Goal: Transaction & Acquisition: Obtain resource

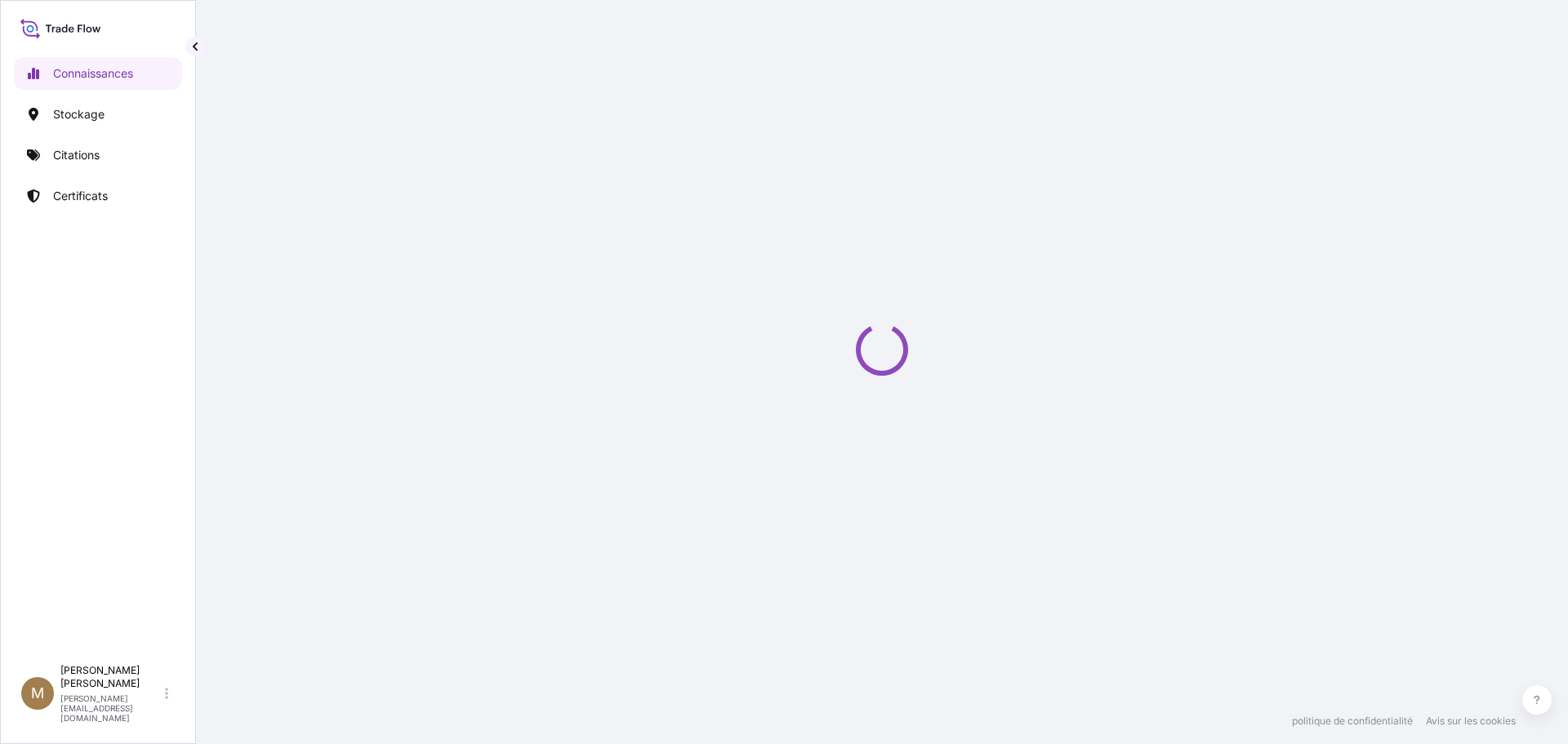
select select "2025"
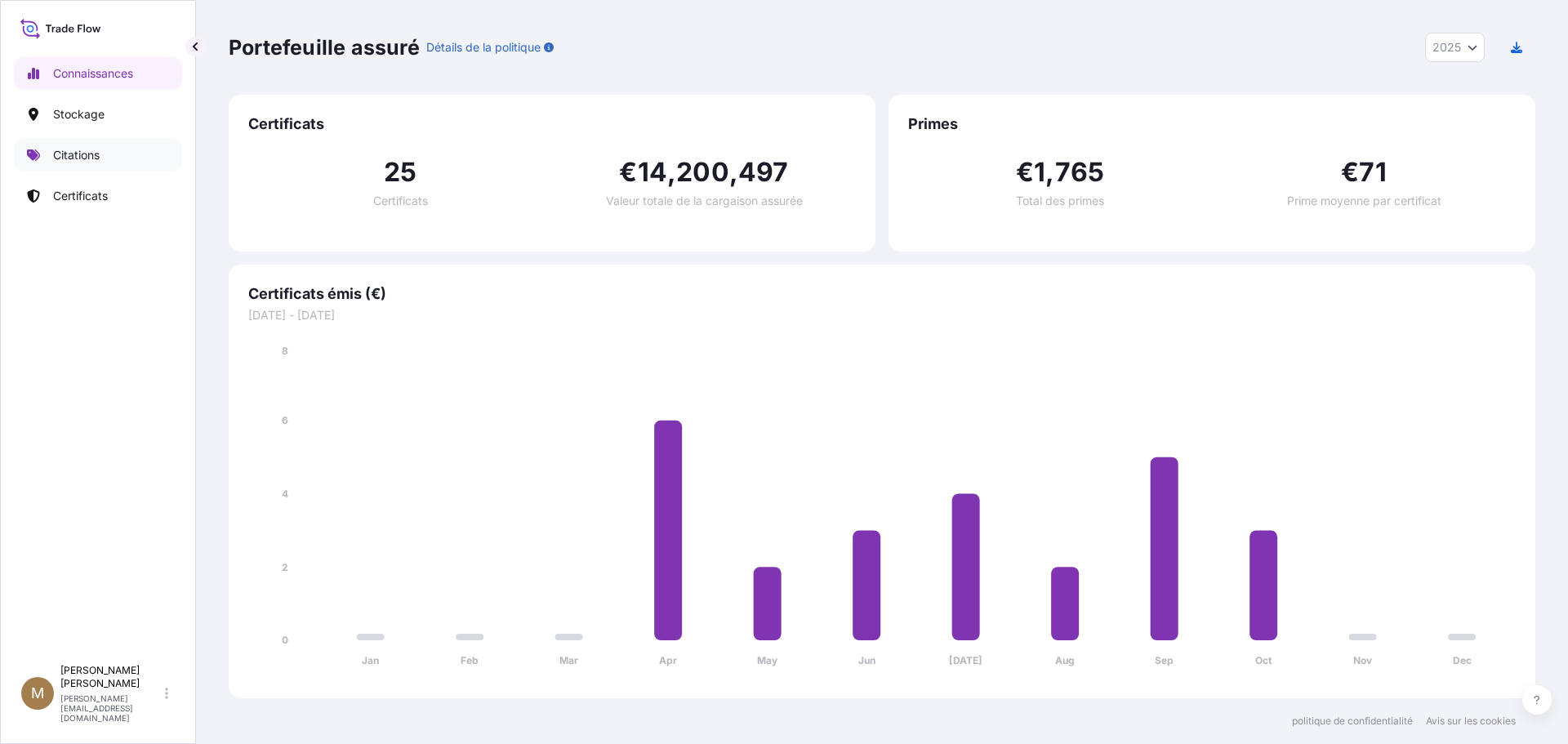
click at [59, 155] on font "Citations" at bounding box center [76, 154] width 47 height 13
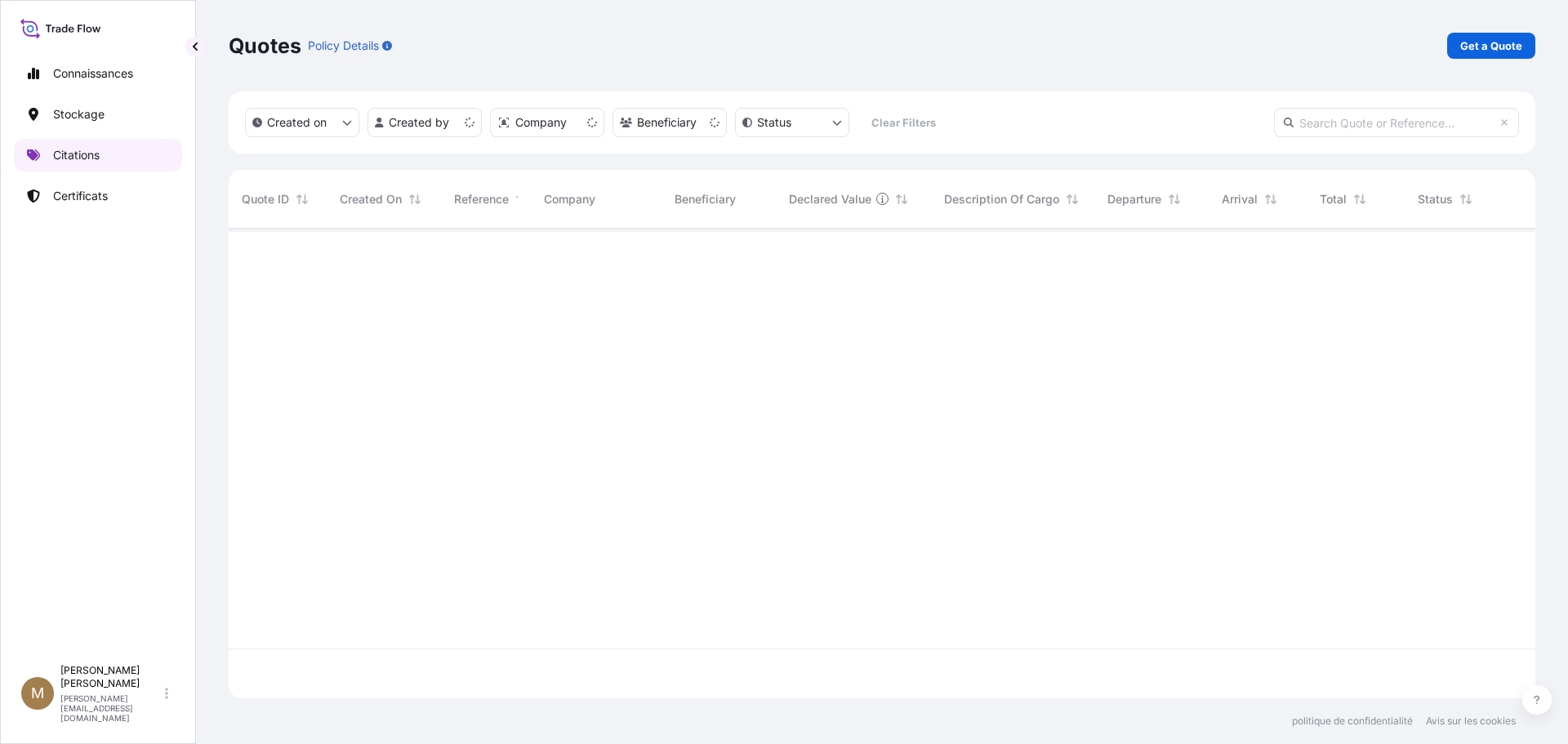
scroll to position [467, 1294]
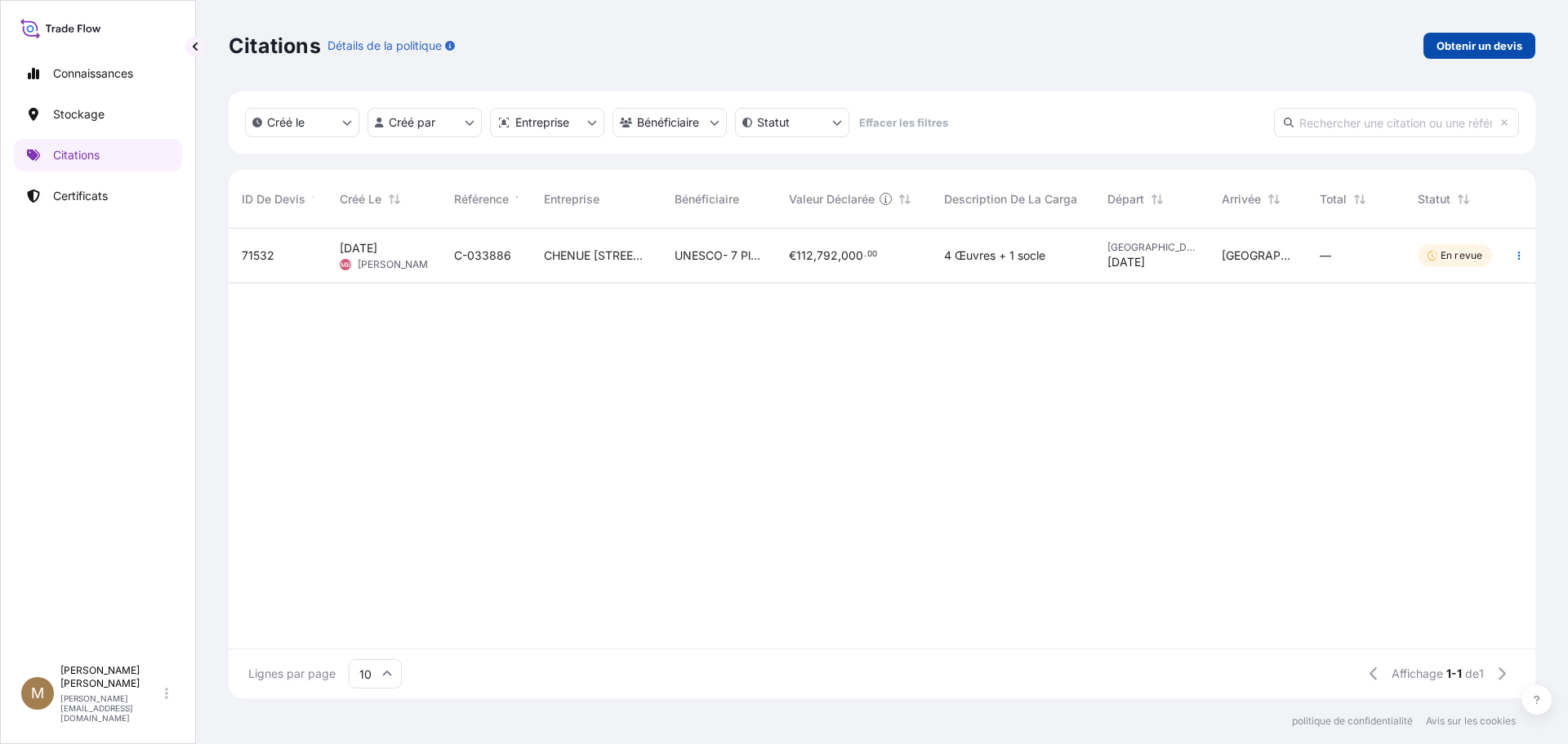
click at [1458, 48] on font "Obtenir un devis" at bounding box center [1479, 46] width 86 height 13
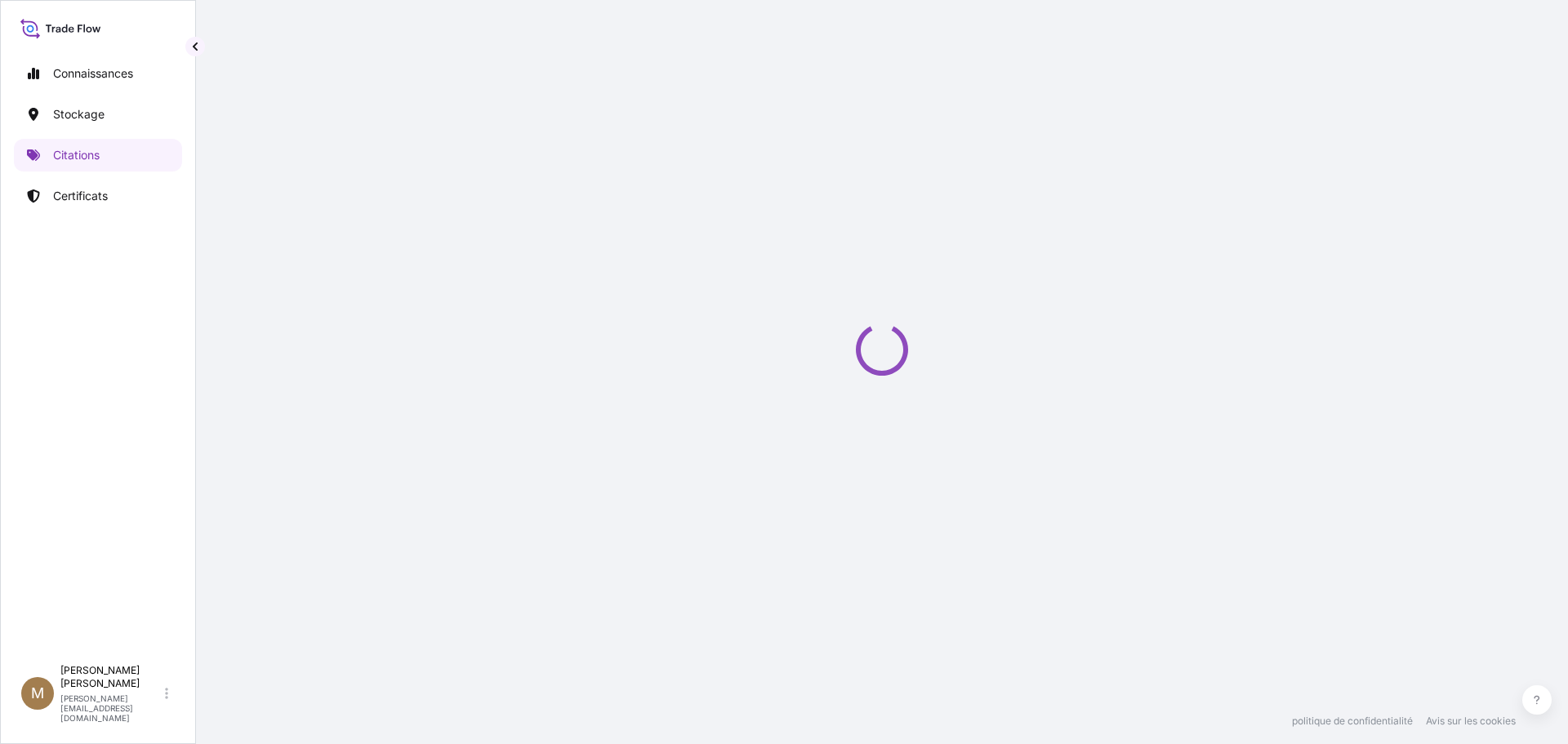
select select "Art Handling"
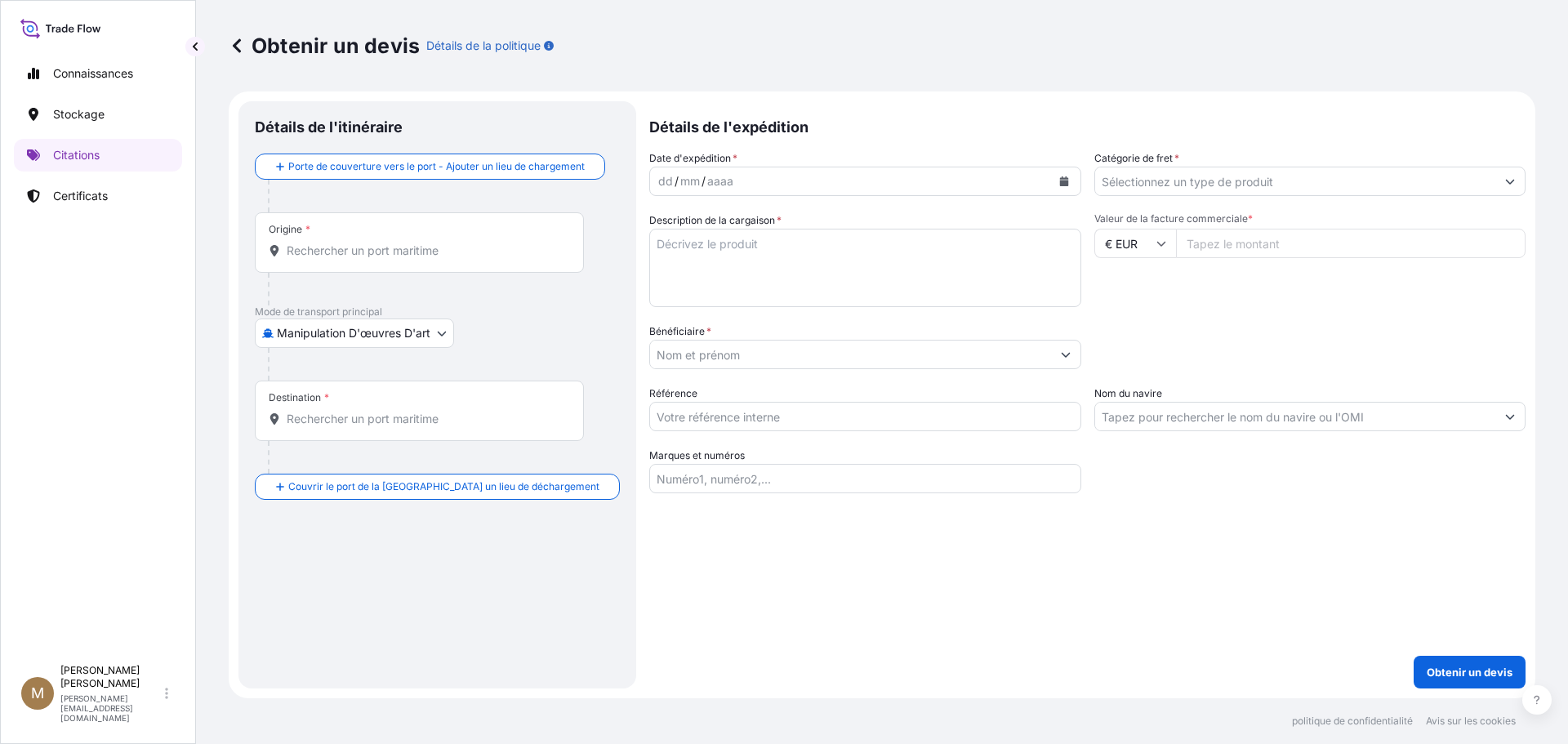
click at [743, 256] on textarea "Description de la cargaison *" at bounding box center [865, 267] width 431 height 78
paste textarea "manutention pour une oeuvre"
type textarea "manutention pour une oeuvre"
click at [1372, 189] on input "Catégorie de fret *" at bounding box center [1295, 181] width 401 height 30
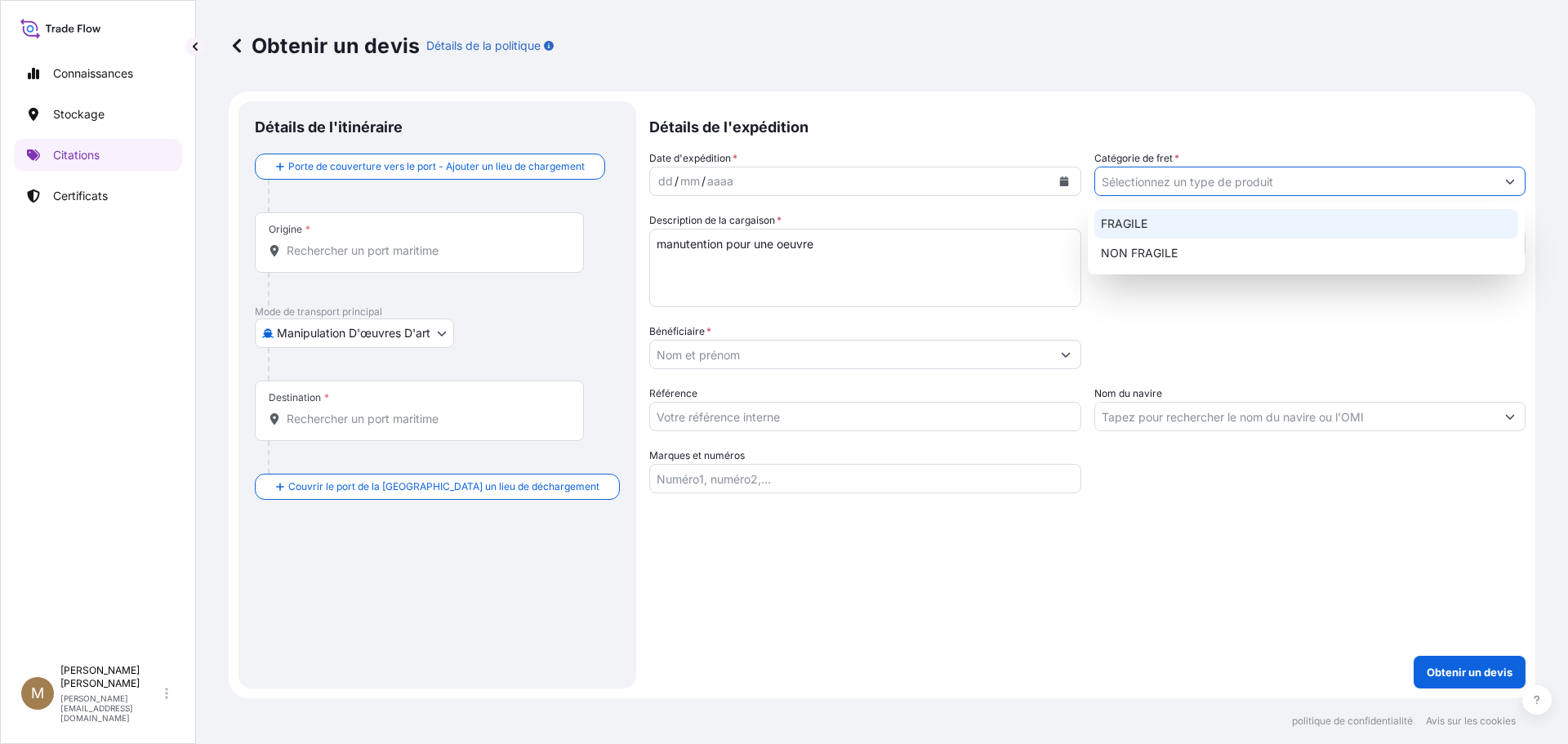
click at [1130, 217] on font "FRAGILE" at bounding box center [1124, 223] width 47 height 13
type input "FRAGILE"
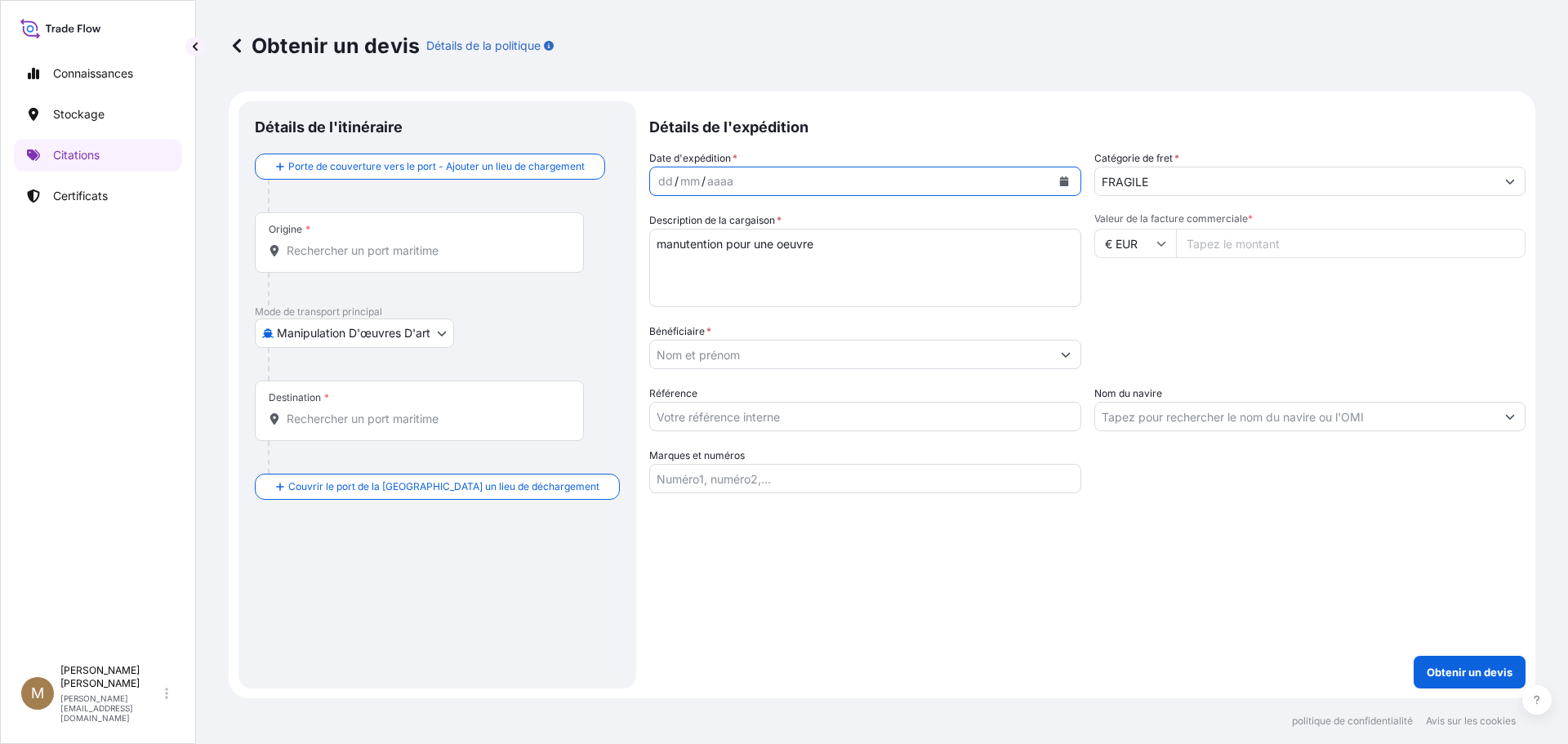
click at [1059, 180] on icon "Calendrier" at bounding box center [1064, 181] width 9 height 10
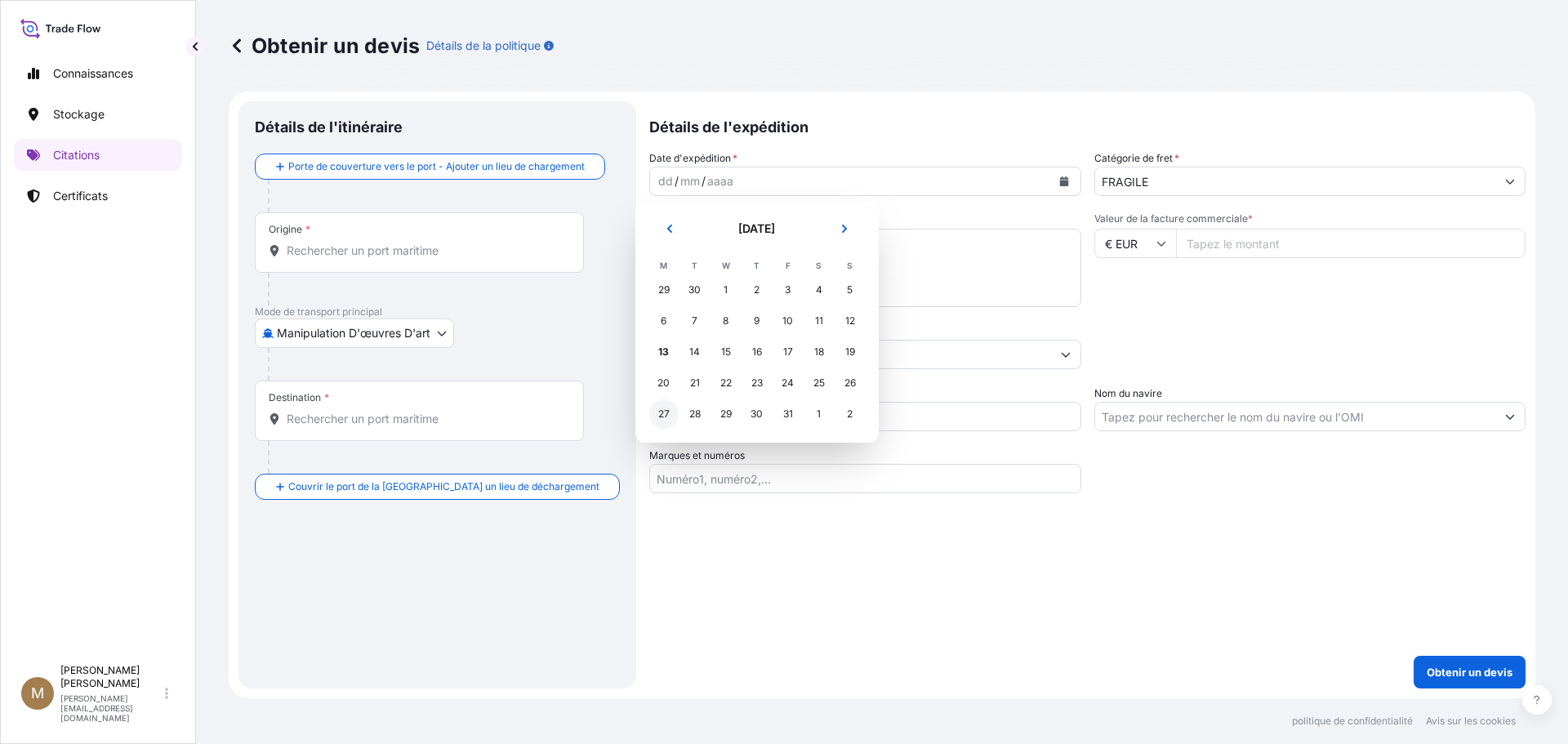
click at [660, 416] on font "27" at bounding box center [664, 414] width 12 height 13
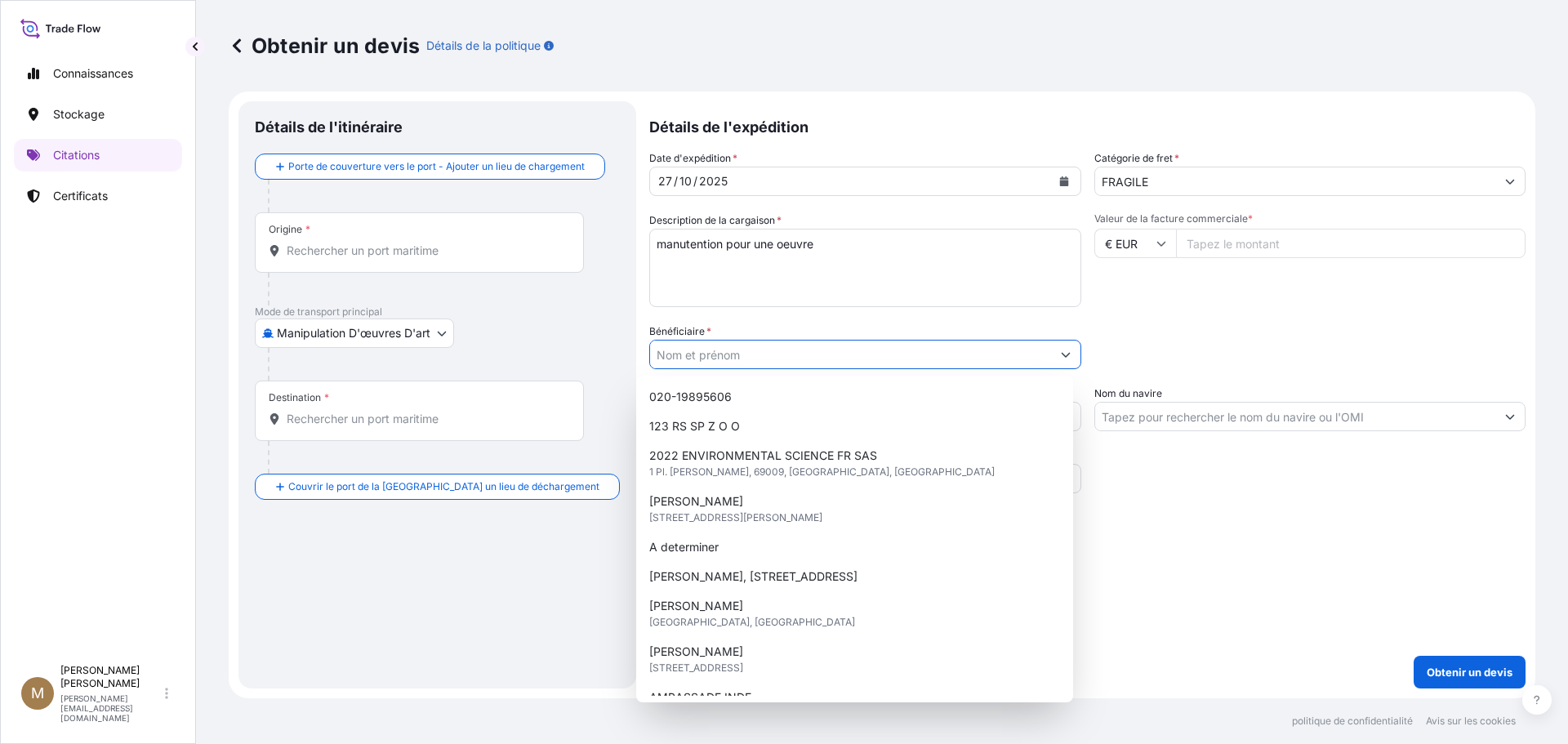
click at [667, 347] on input "Bénéficiaire *" at bounding box center [850, 354] width 401 height 30
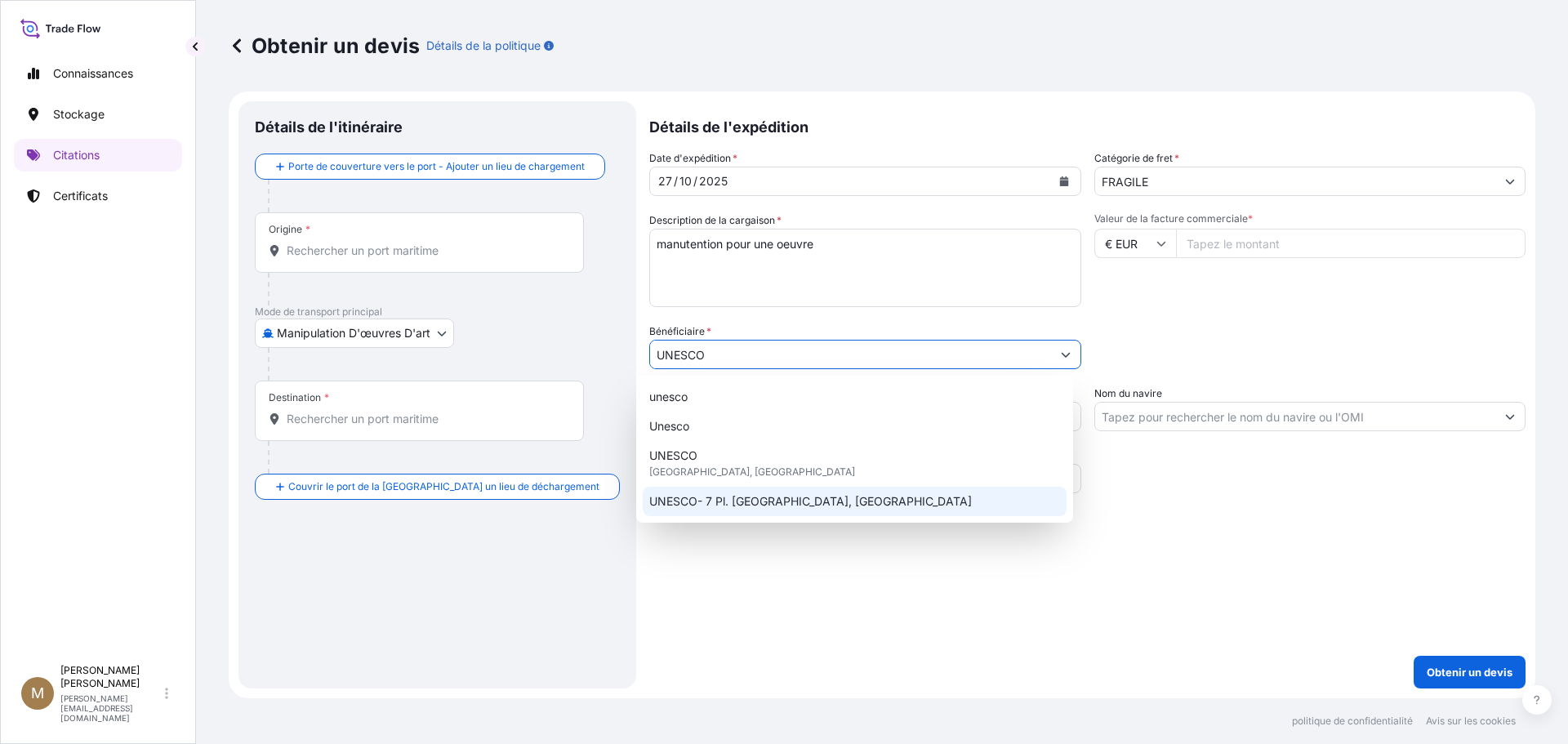
click at [693, 498] on span "UNESCO- 7 Pl. [GEOGRAPHIC_DATA], [GEOGRAPHIC_DATA]" at bounding box center [811, 502] width 323 height 16
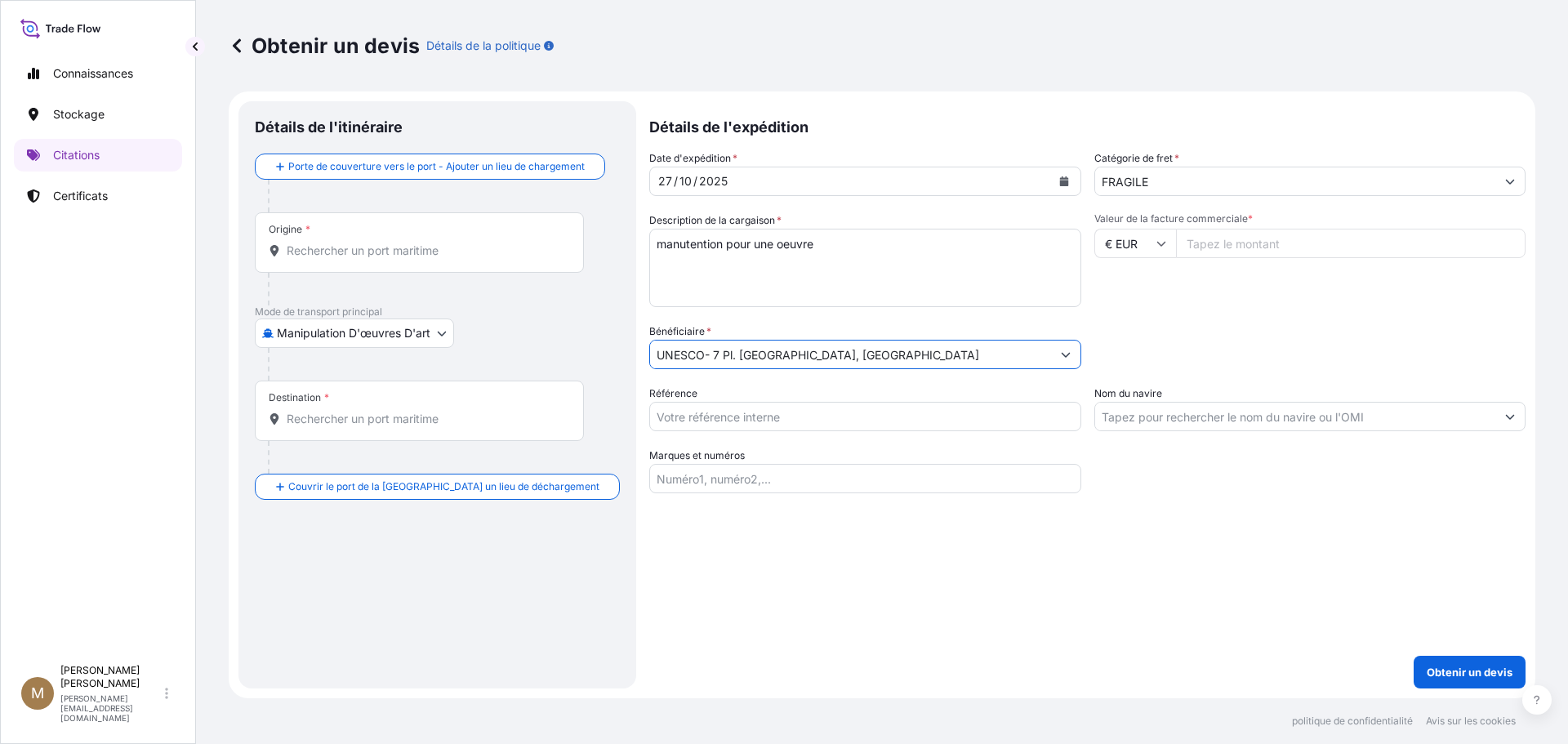
type input "UNESCO- 7 Pl. [GEOGRAPHIC_DATA], [GEOGRAPHIC_DATA]"
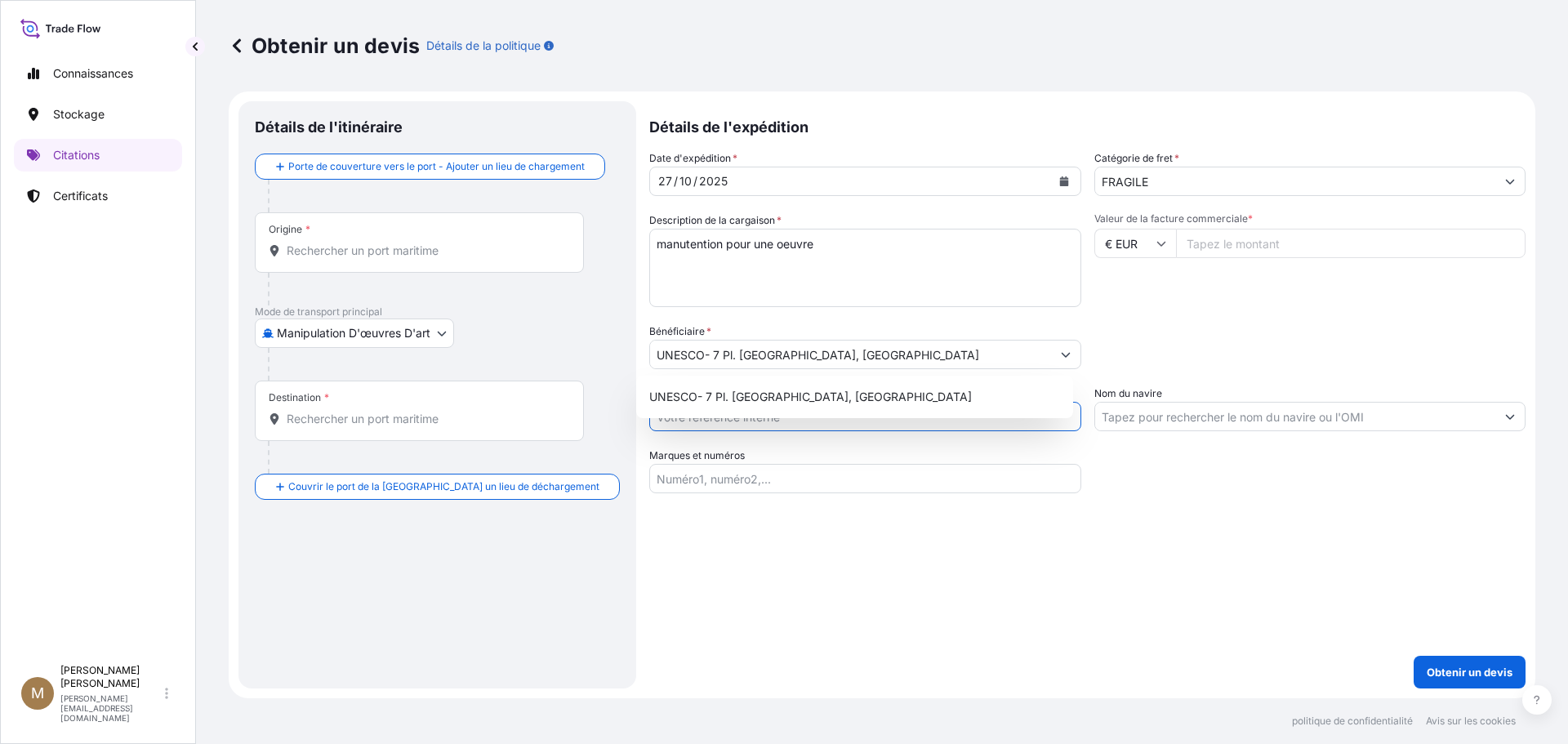
click at [705, 416] on body "1 option available. Connaissances Stockage Citations Certificats M Marie-Aimée …" at bounding box center [784, 372] width 1568 height 744
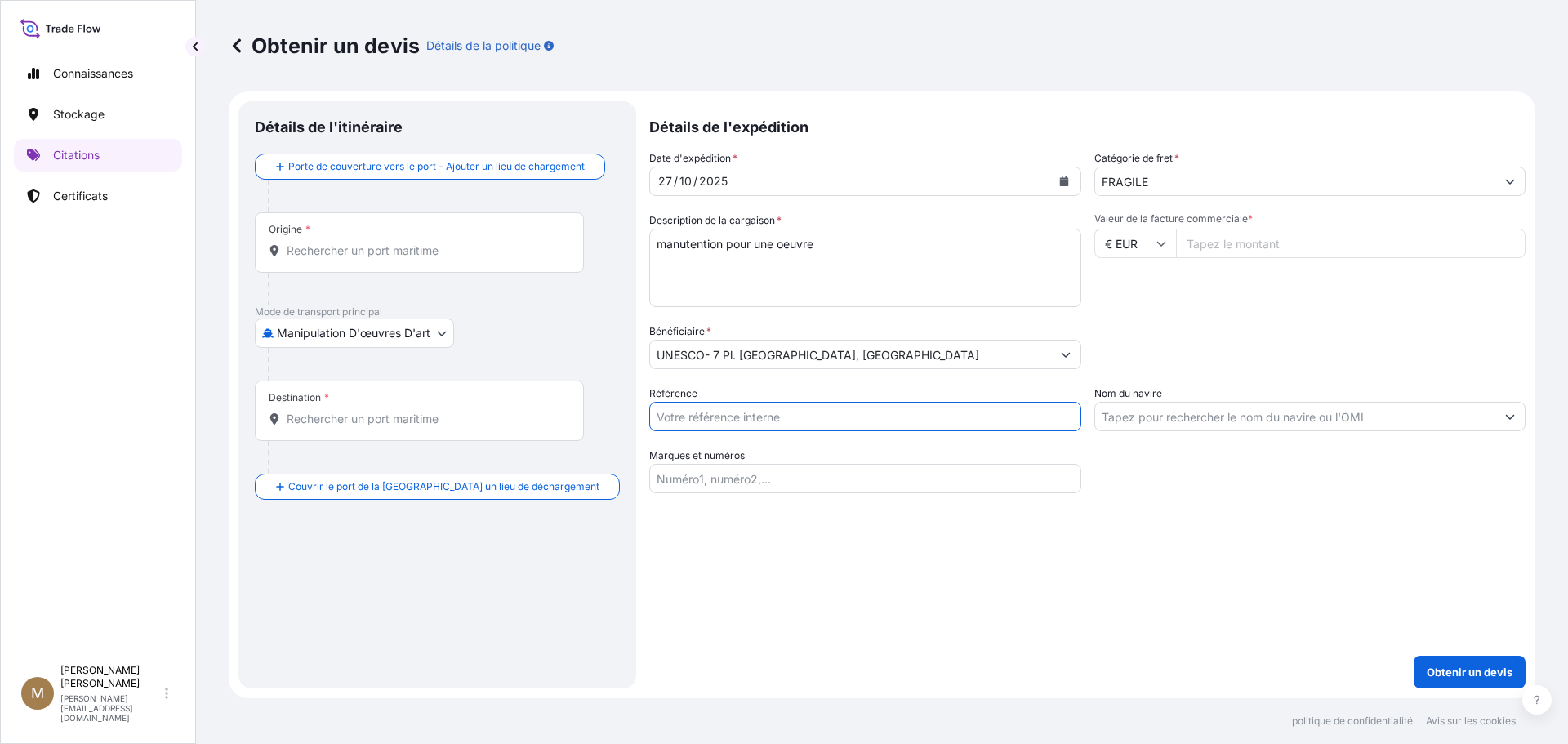
paste input "Q-95239"
type input "Q-95239"
click at [1229, 247] on input "Valeur de la facture commerciale *" at bounding box center [1351, 243] width 350 height 30
type input "30000"
click at [1245, 331] on div "Catégorie d'emballage Tapez pour rechercher un mode conteneur [PERSON_NAME] d’a…" at bounding box center [1310, 346] width 431 height 46
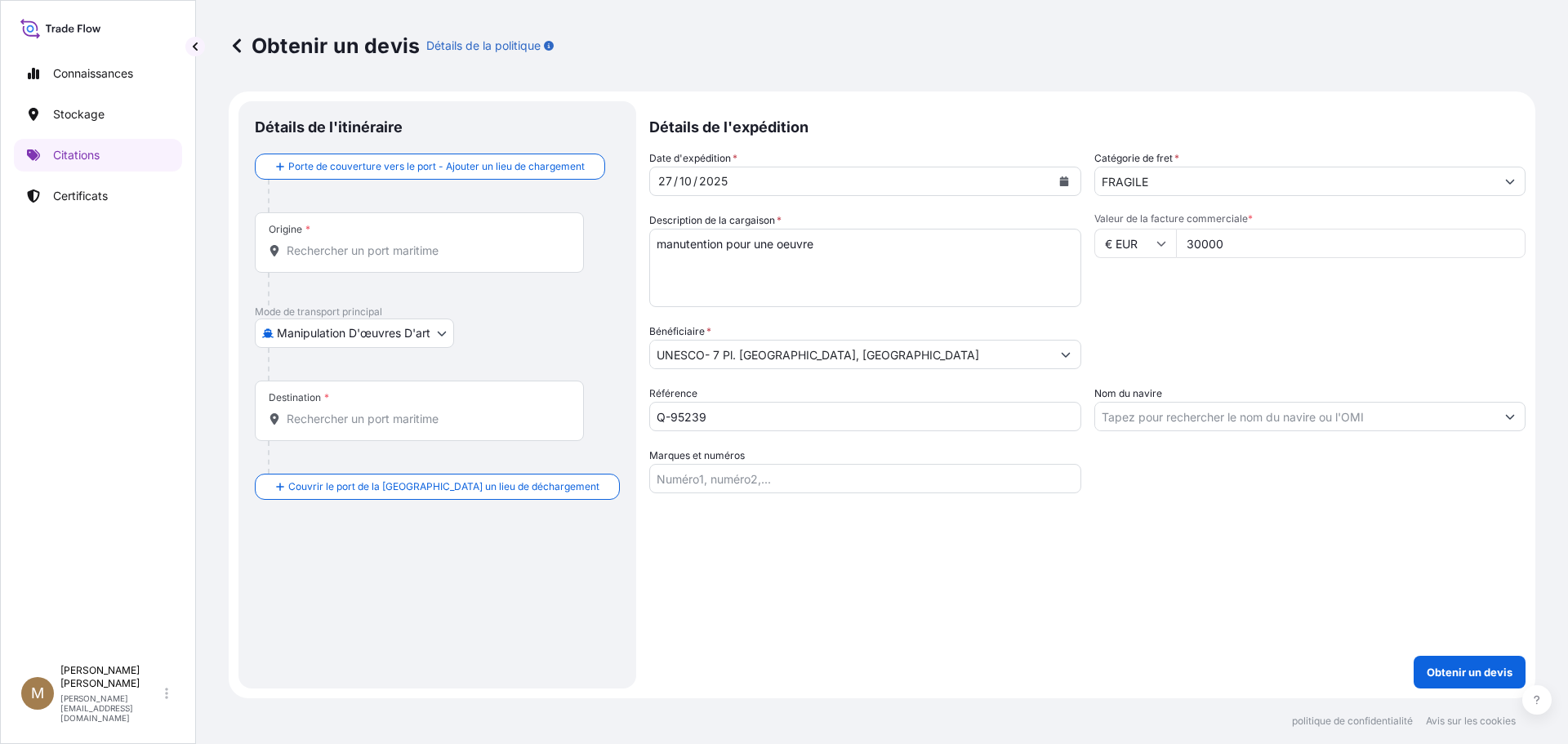
click at [328, 243] on input "Origine *" at bounding box center [424, 250] width 277 height 16
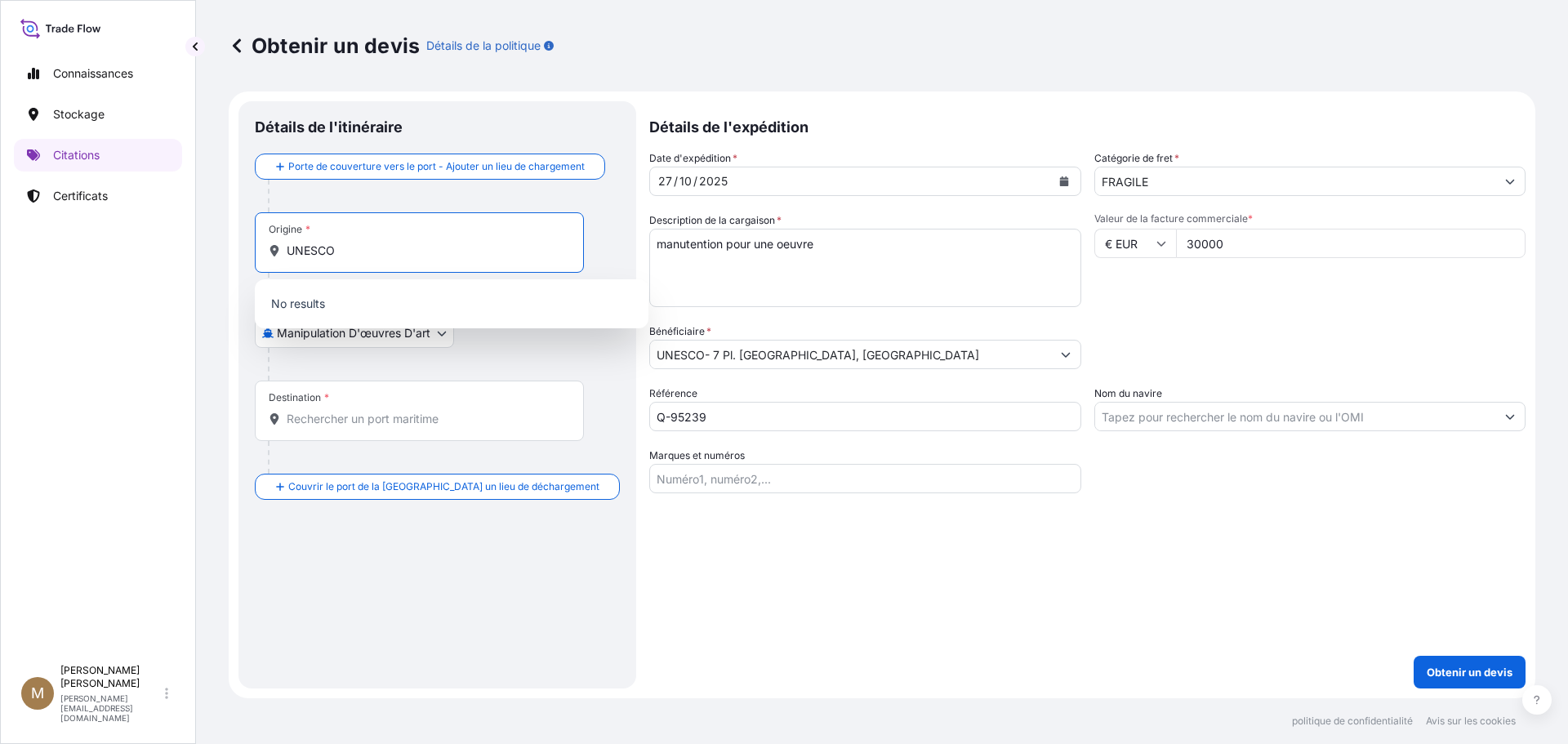
click at [422, 248] on input "UNESCO" at bounding box center [424, 250] width 277 height 16
click at [477, 348] on div at bounding box center [444, 364] width 352 height 32
drag, startPoint x: 359, startPoint y: 246, endPoint x: 256, endPoint y: 249, distance: 103.0
click at [256, 249] on div "Origine * UNESCO" at bounding box center [419, 242] width 329 height 60
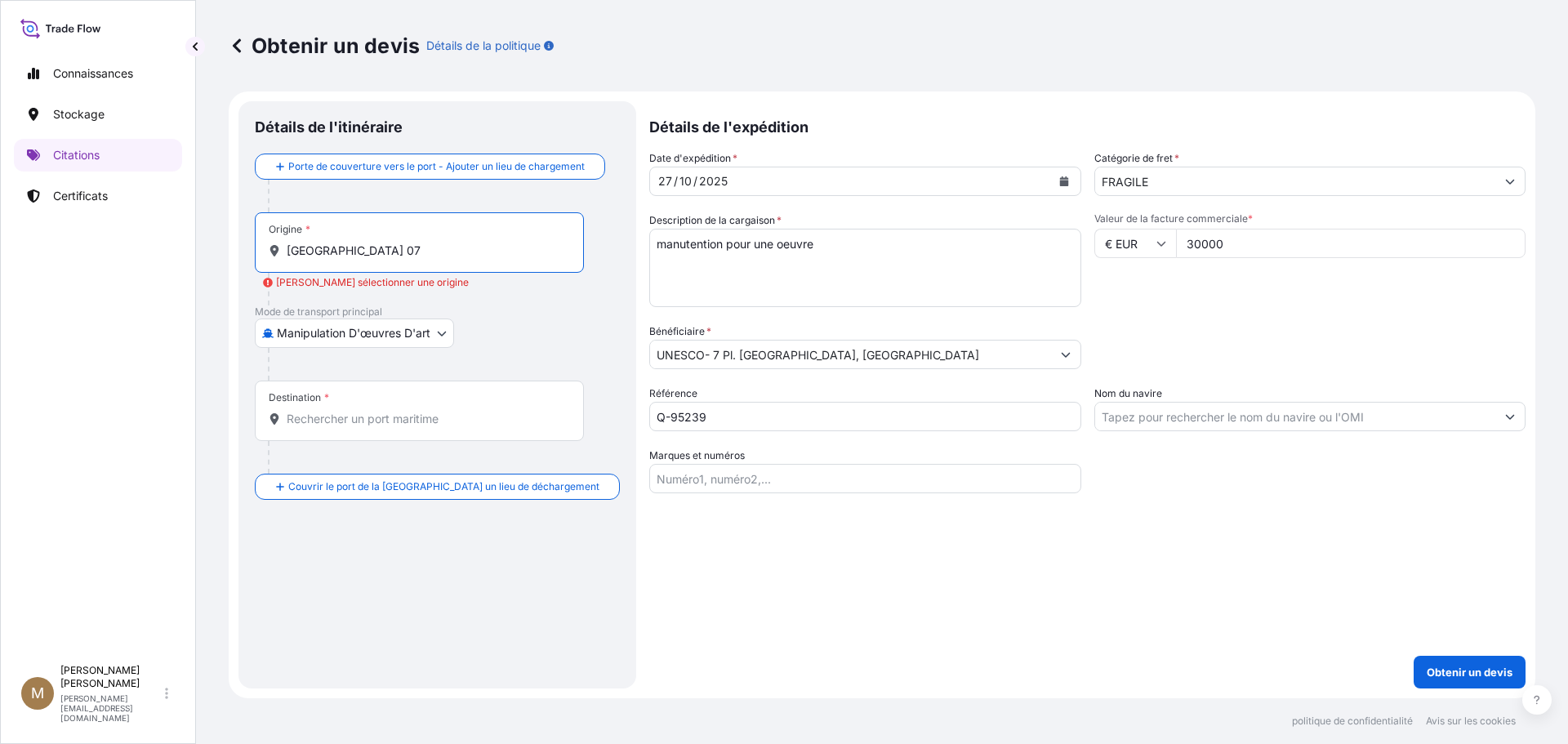
click at [384, 256] on input "[GEOGRAPHIC_DATA] 07" at bounding box center [424, 250] width 277 height 16
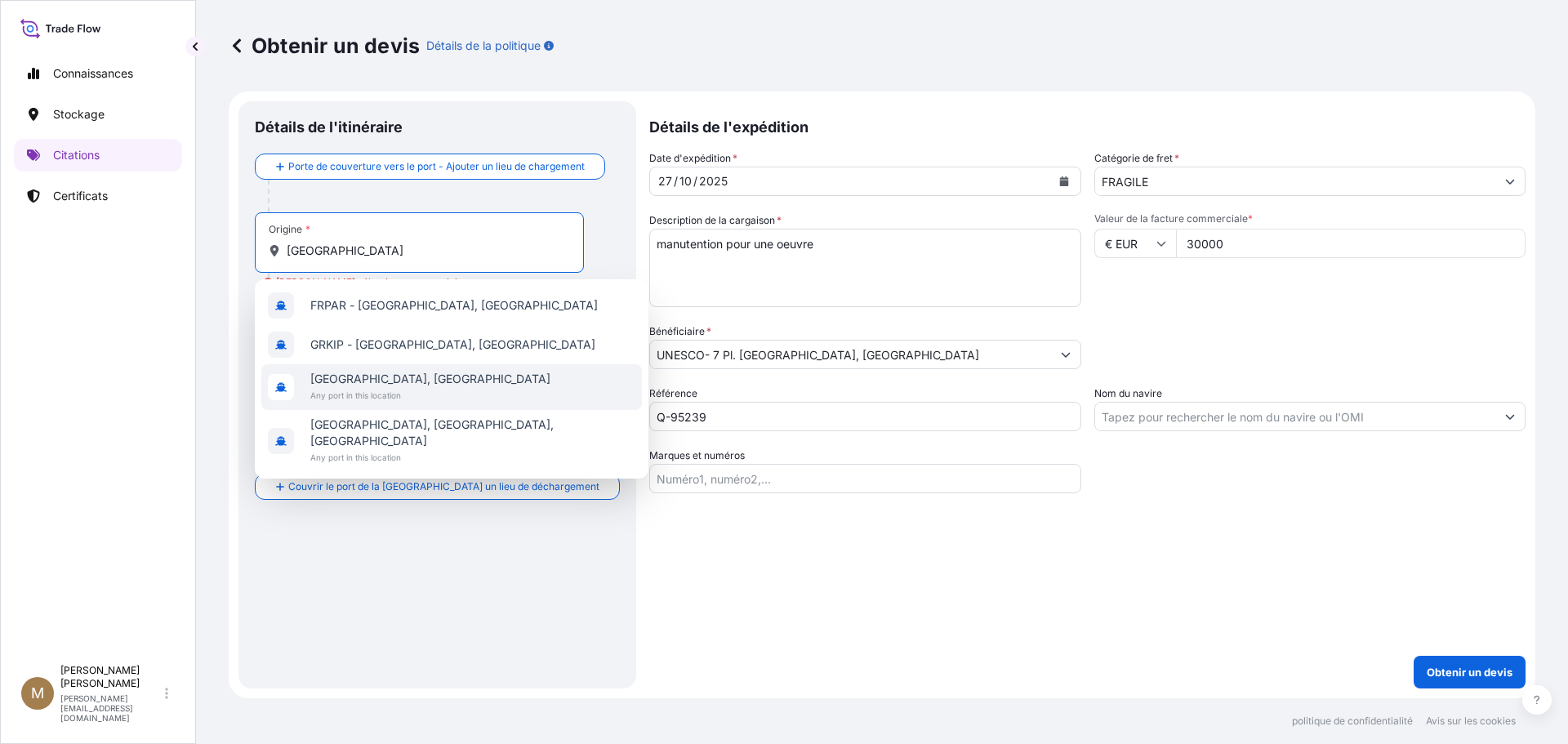
click at [354, 381] on span "[GEOGRAPHIC_DATA], [GEOGRAPHIC_DATA]" at bounding box center [431, 379] width 240 height 16
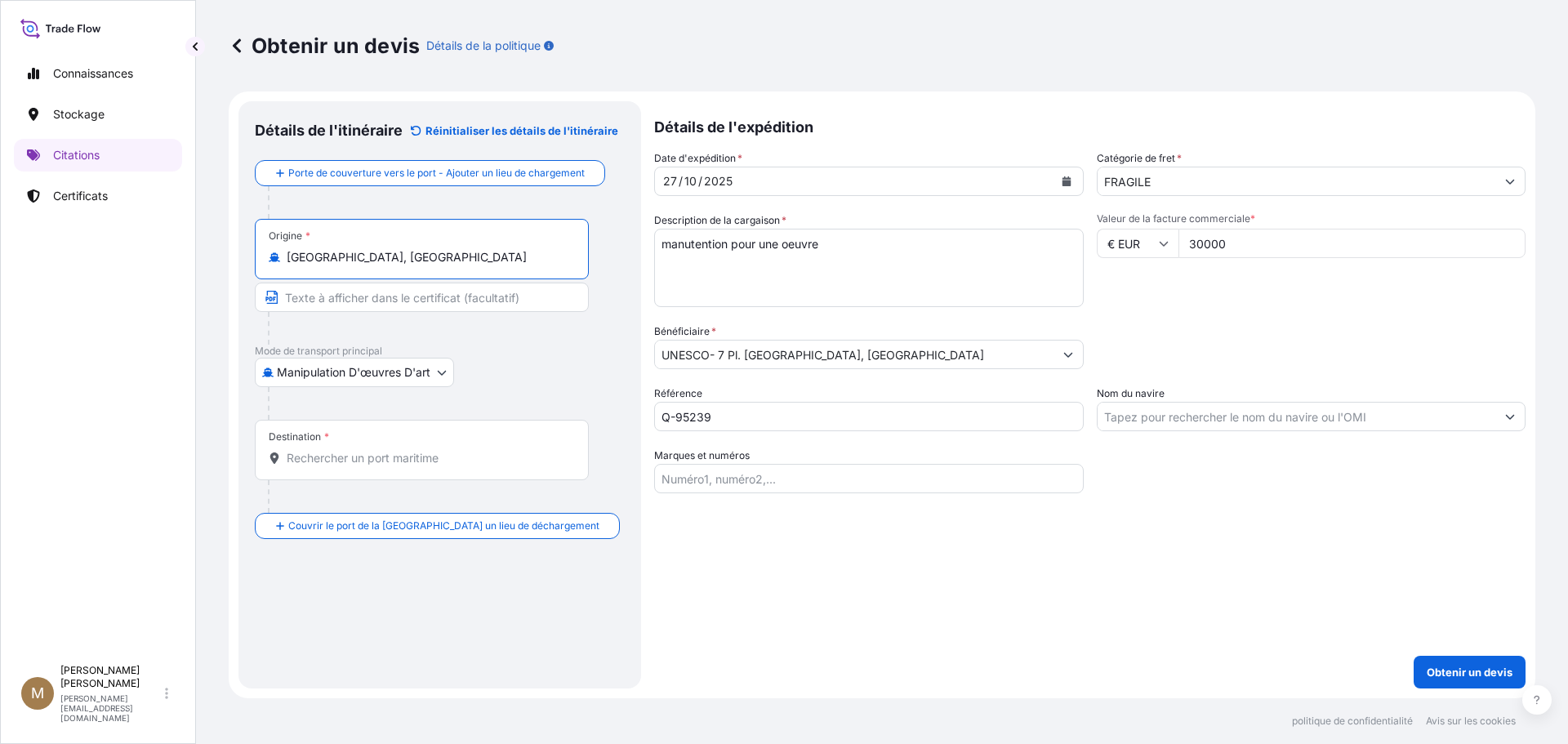
type input "[GEOGRAPHIC_DATA], [GEOGRAPHIC_DATA]"
click at [354, 456] on input "Destination *" at bounding box center [427, 459] width 282 height 16
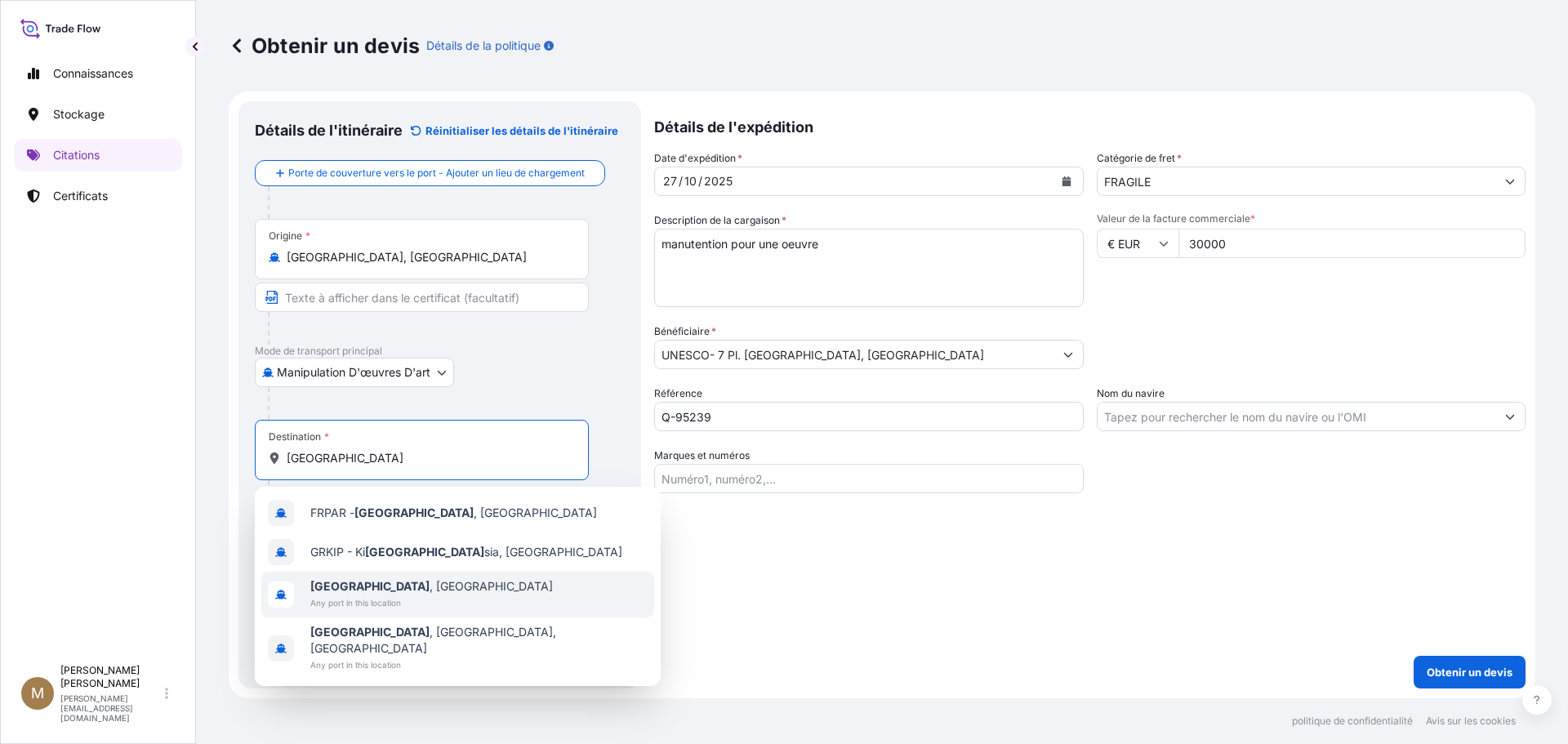
click at [353, 601] on span "Any port in this location" at bounding box center [431, 603] width 242 height 16
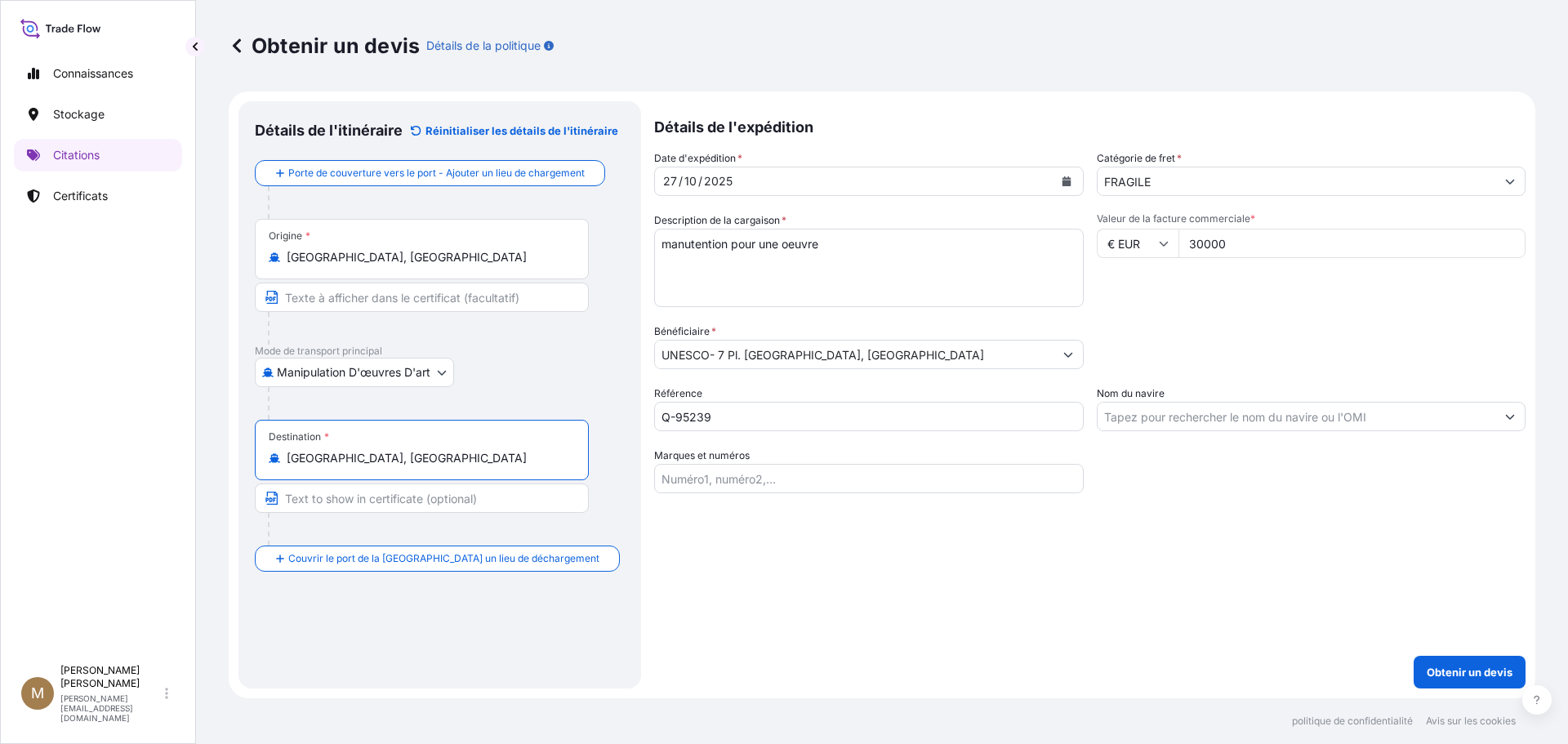
type input "[GEOGRAPHIC_DATA], [GEOGRAPHIC_DATA]"
click at [592, 372] on div "Manipulation d'œuvres d'art Manipulation d'œuvres d'art Courrier Terre / Air Me…" at bounding box center [440, 372] width 370 height 30
click at [1456, 670] on font "Obtenir un devis" at bounding box center [1469, 672] width 86 height 13
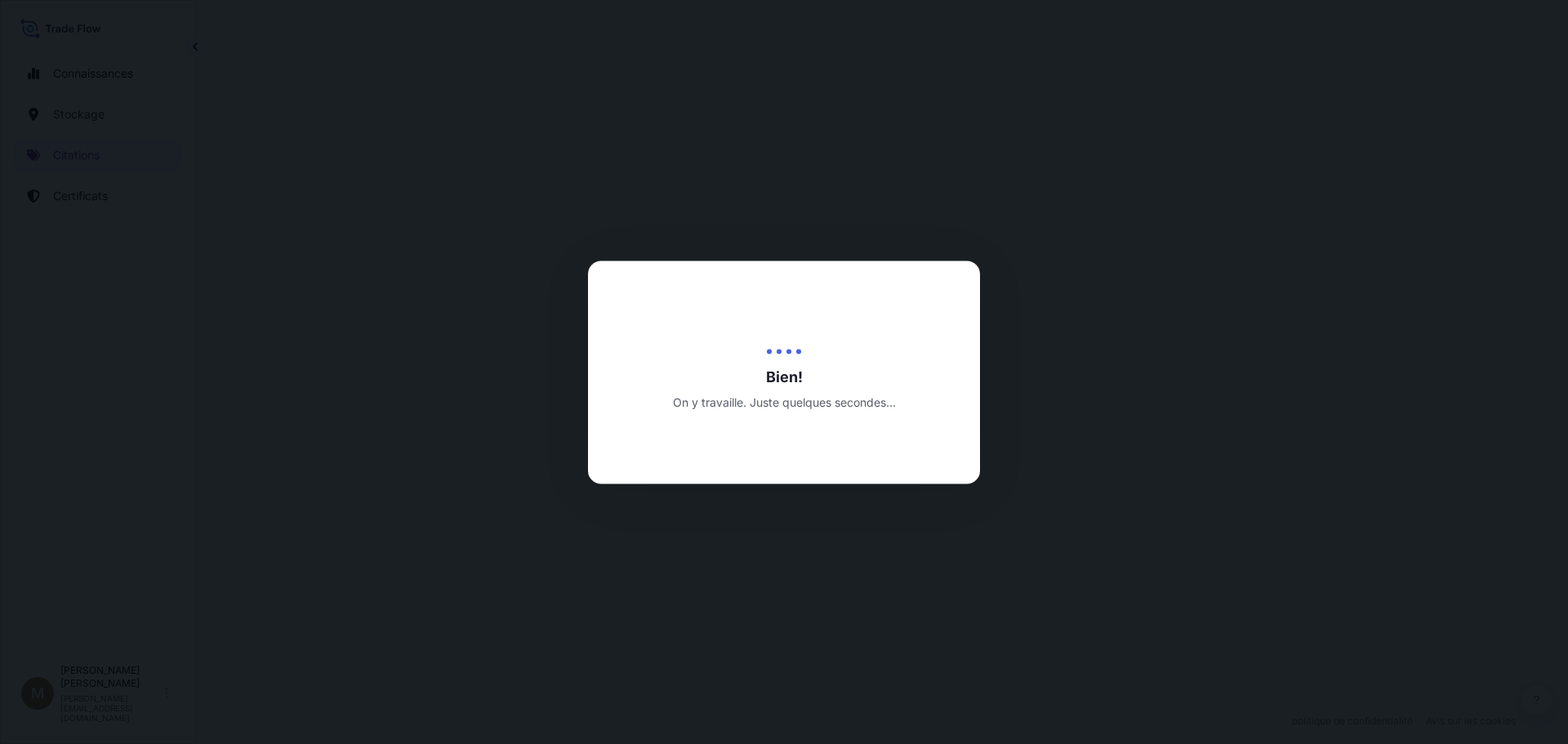
select select "Art Handling"
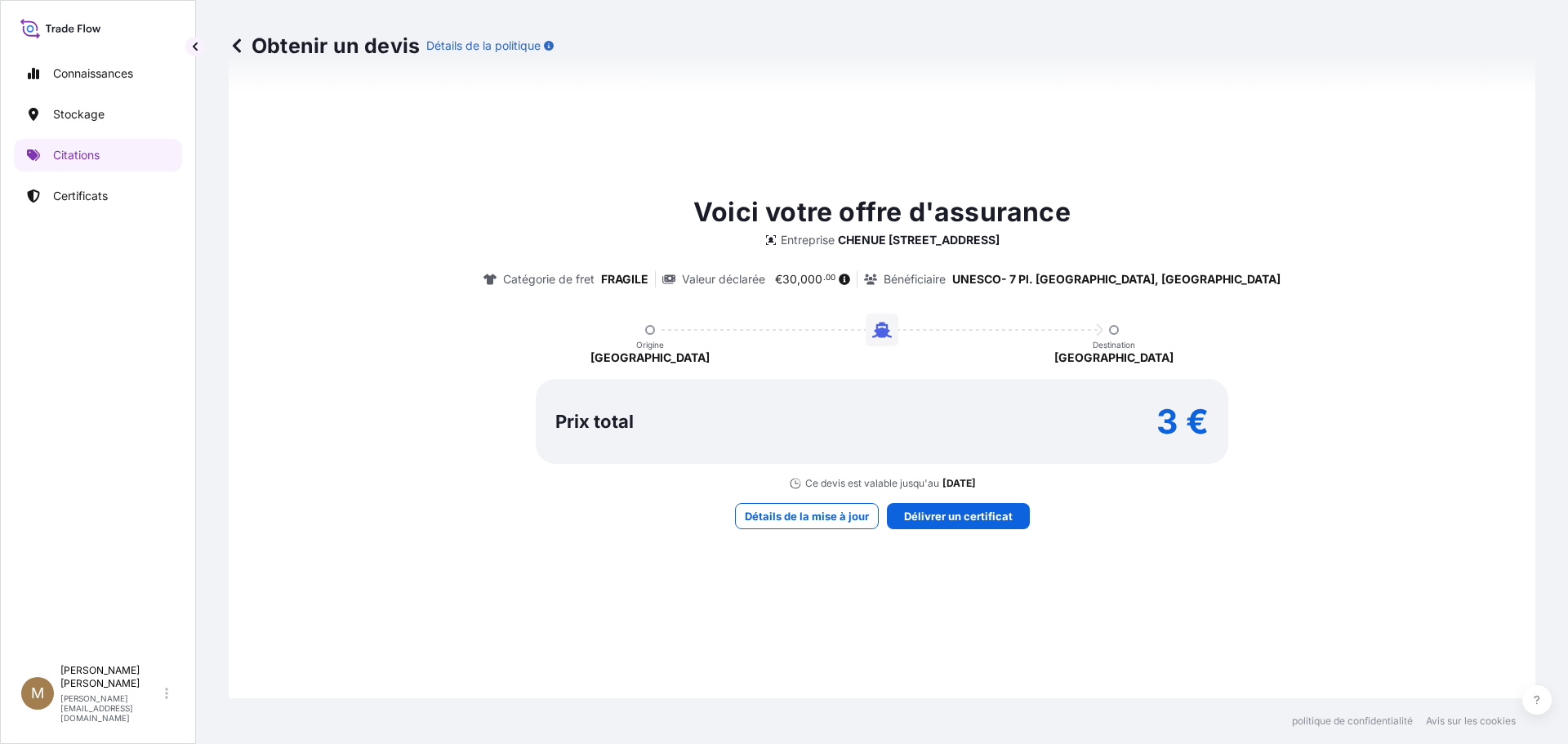
scroll to position [689, 0]
drag, startPoint x: 1154, startPoint y: 263, endPoint x: 927, endPoint y: 293, distance: 229.0
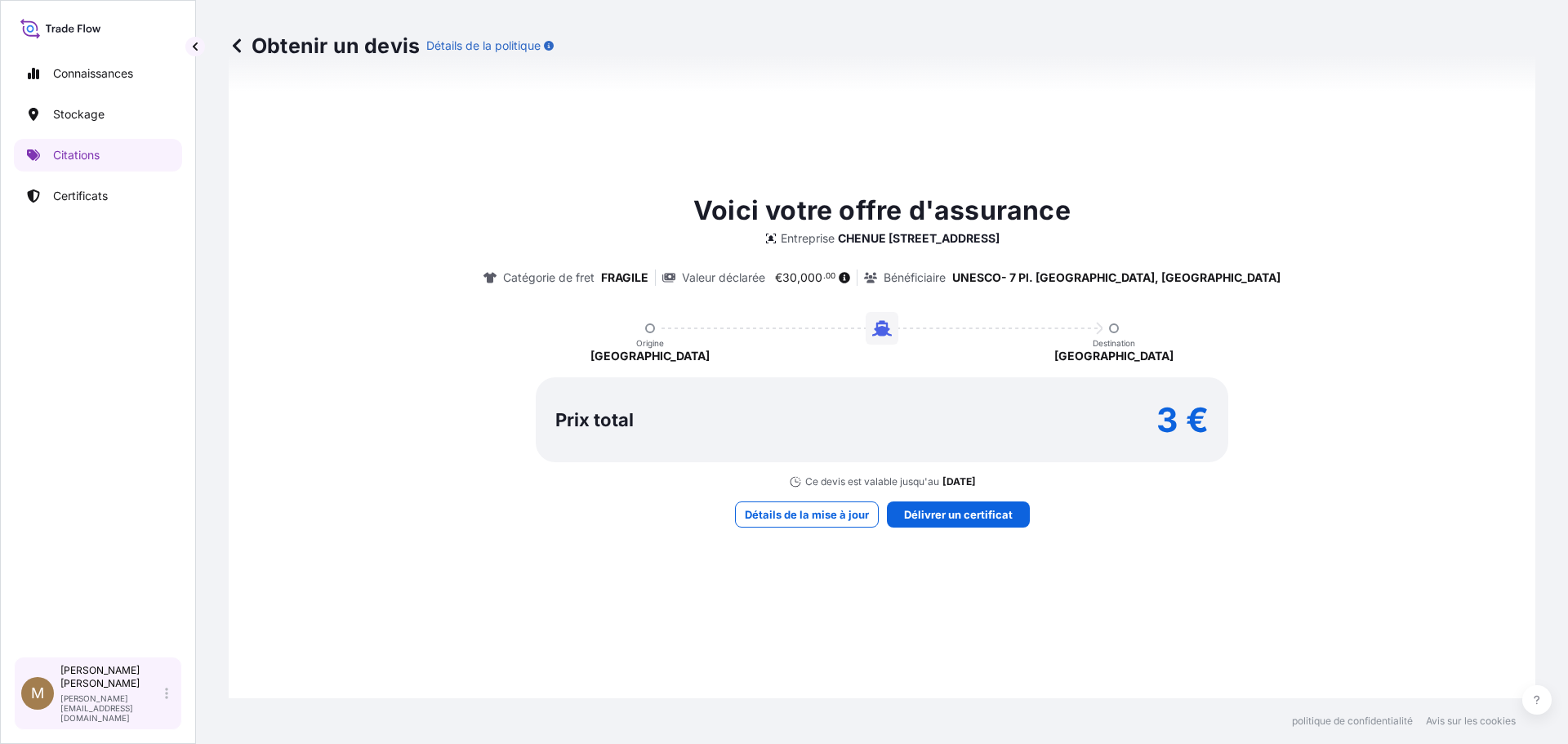
click at [98, 690] on p "[PERSON_NAME]" at bounding box center [110, 677] width 101 height 26
